Goal: Find specific page/section: Find specific page/section

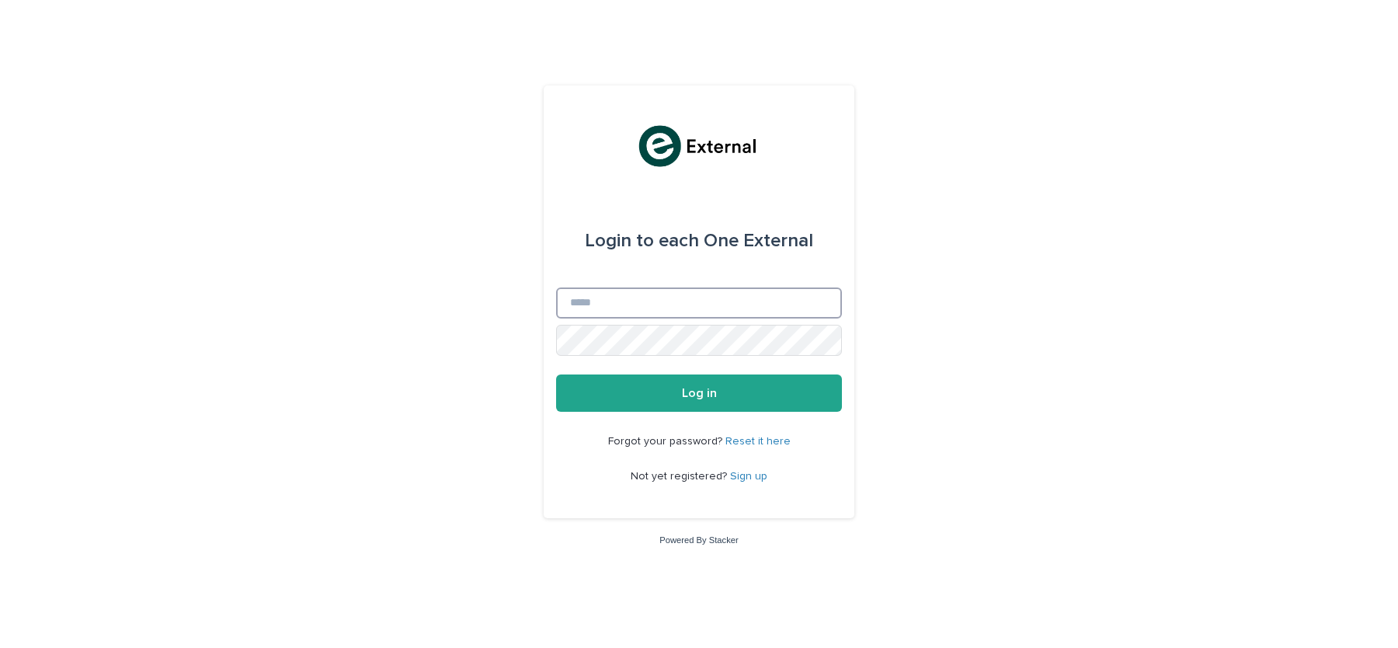
click at [720, 310] on input "Email" at bounding box center [699, 302] width 286 height 31
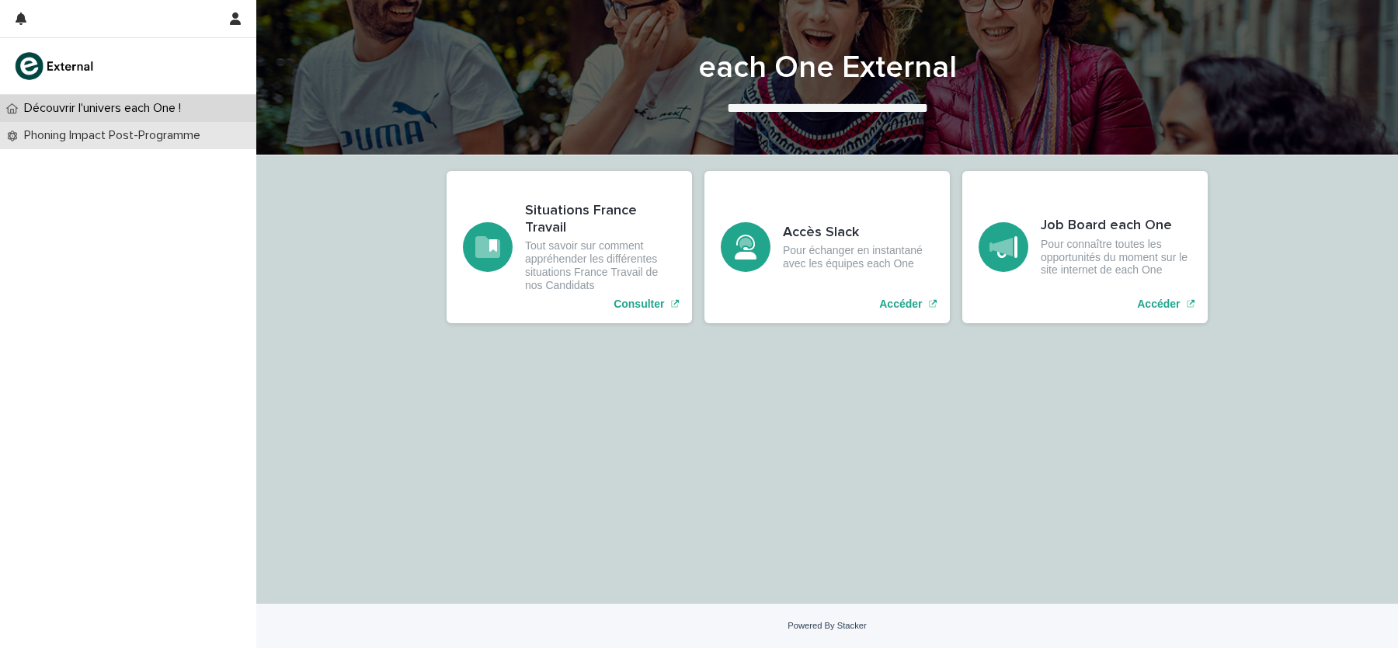
click at [176, 138] on p "Phoning Impact Post-Programme" at bounding box center [115, 135] width 195 height 15
